Goal: Task Accomplishment & Management: Complete application form

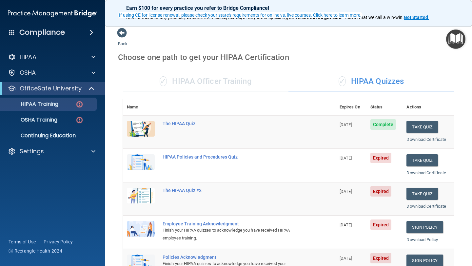
scroll to position [51, 0]
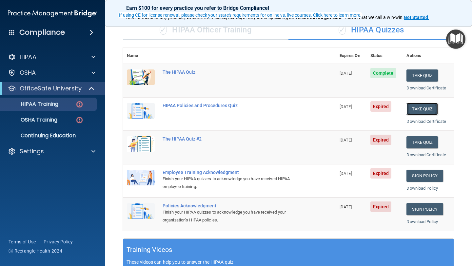
click at [420, 108] on button "Take Quiz" at bounding box center [422, 109] width 31 height 12
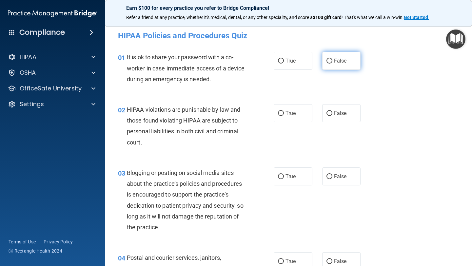
click at [332, 59] on input "False" at bounding box center [330, 61] width 6 height 5
radio input "true"
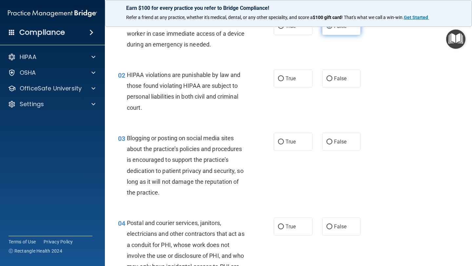
scroll to position [39, 0]
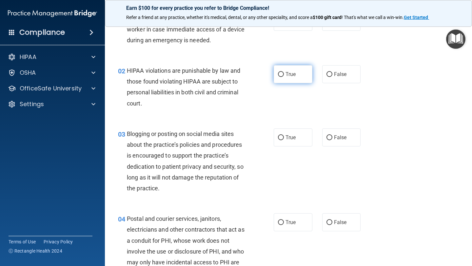
click at [282, 74] on input "True" at bounding box center [281, 74] width 6 height 5
radio input "true"
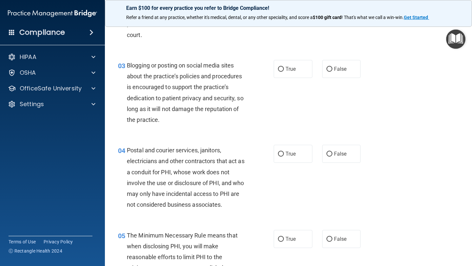
scroll to position [109, 0]
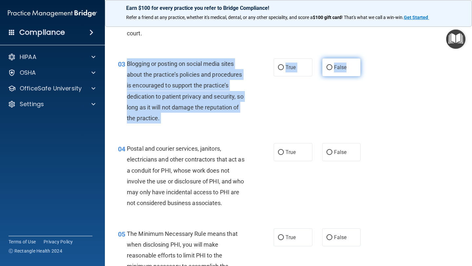
drag, startPoint x: 127, startPoint y: 63, endPoint x: 360, endPoint y: 67, distance: 233.2
click at [367, 58] on ng-form "03 Blogging or posting on social media sites about the practice’s policies and …" at bounding box center [367, 58] width 0 height 0
copy ng-form "Blogging or posting on social media sites about the practice’s policies and pro…"
click at [330, 68] on input "False" at bounding box center [330, 67] width 6 height 5
radio input "true"
